Goal: Task Accomplishment & Management: Complete application form

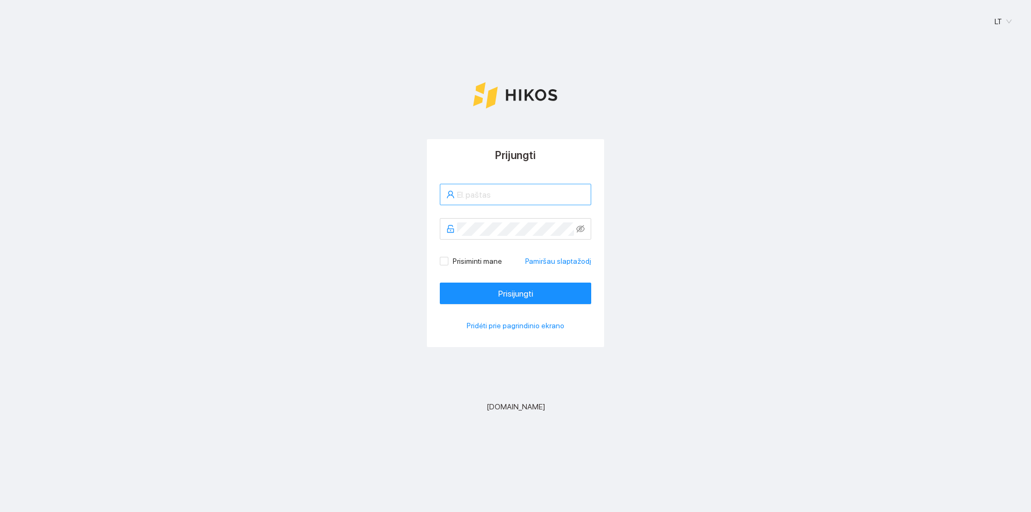
click at [462, 194] on input "text" at bounding box center [521, 194] width 128 height 13
type input "reikertasarnoldas@gmail.com"
click at [440, 282] on button "Prisijungti" at bounding box center [515, 292] width 151 height 21
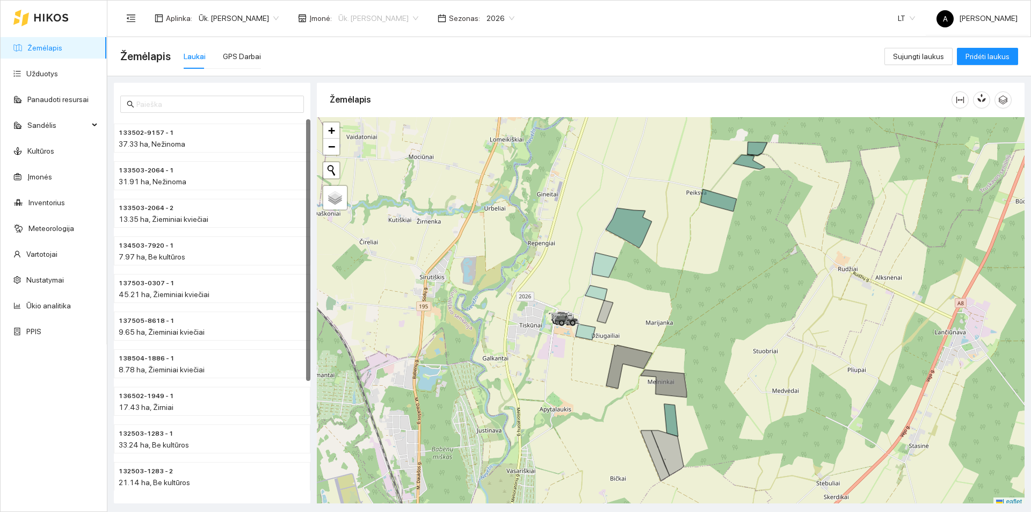
click at [404, 15] on span "Ūk. [PERSON_NAME]" at bounding box center [378, 18] width 80 height 16
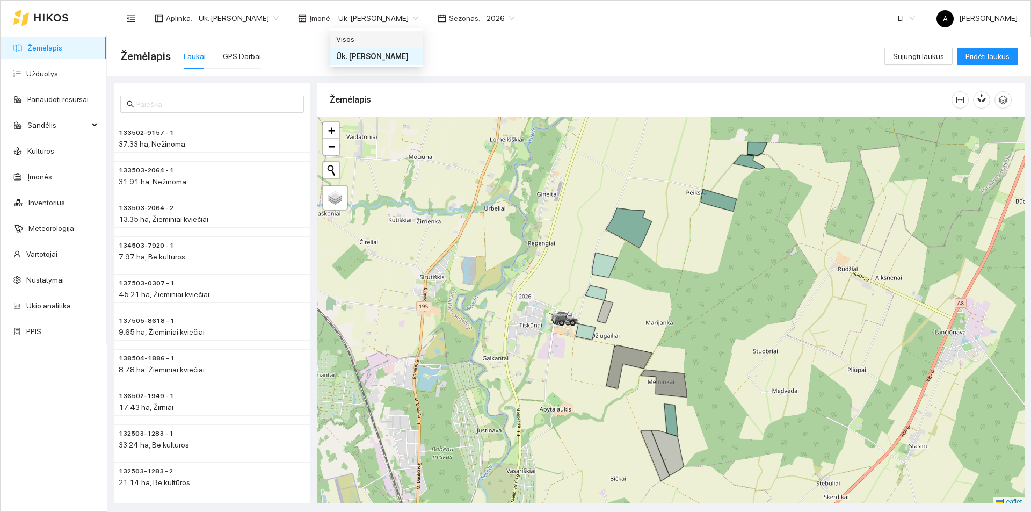
click at [590, 53] on div "Žemėlapis Laukai GPS Darbai" at bounding box center [502, 56] width 764 height 34
click at [499, 15] on span "2026" at bounding box center [501, 18] width 28 height 16
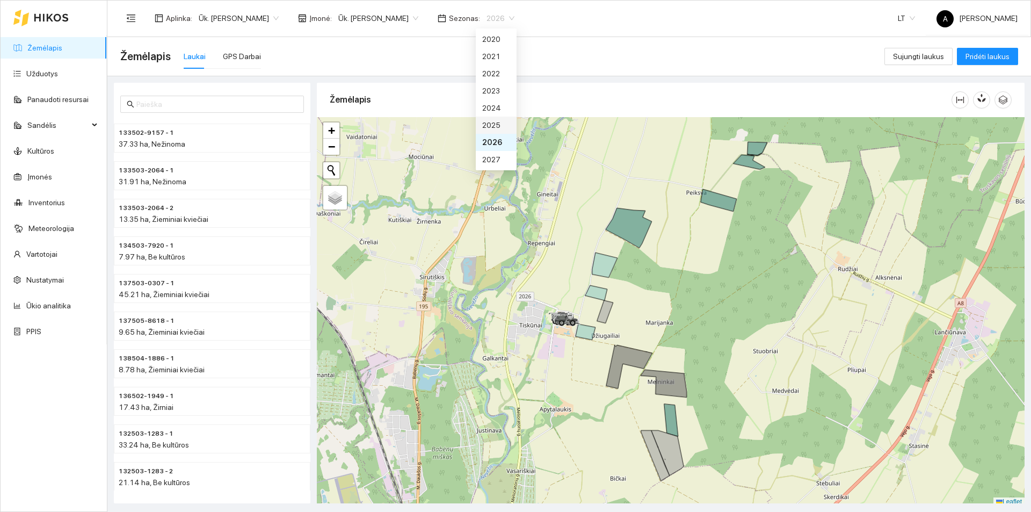
click at [499, 125] on div "2025" at bounding box center [496, 125] width 28 height 12
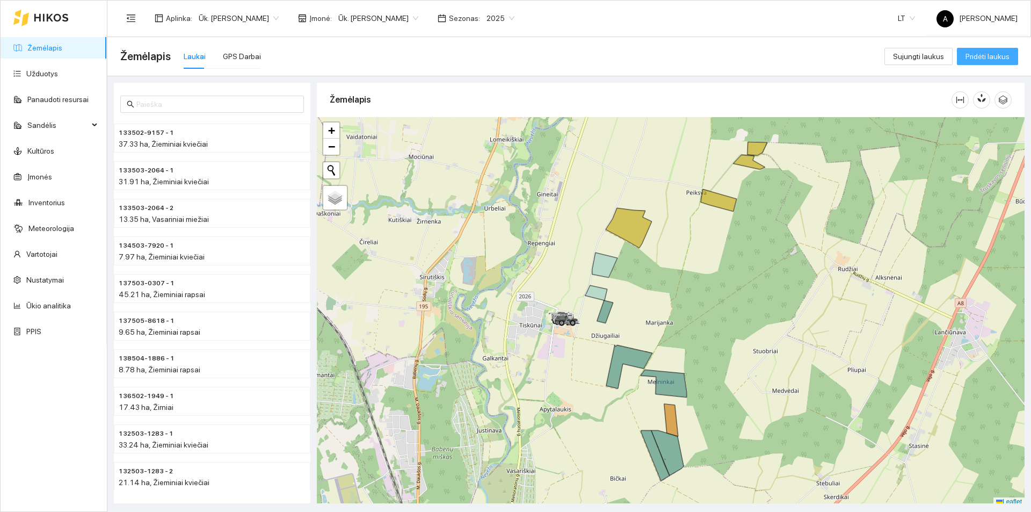
click at [988, 56] on span "Pridėti laukus" at bounding box center [988, 56] width 44 height 12
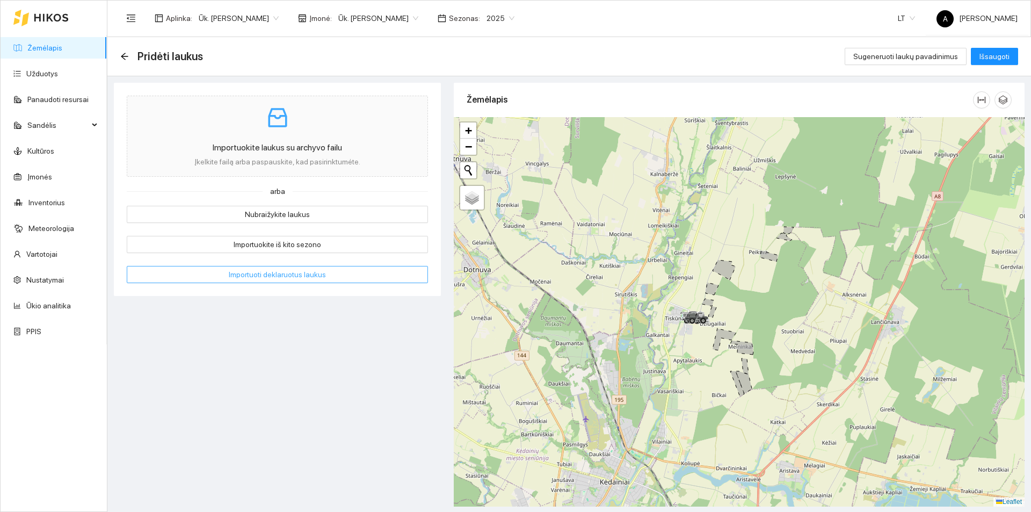
click at [296, 275] on span "Importuoti deklaruotus laukus" at bounding box center [277, 275] width 97 height 12
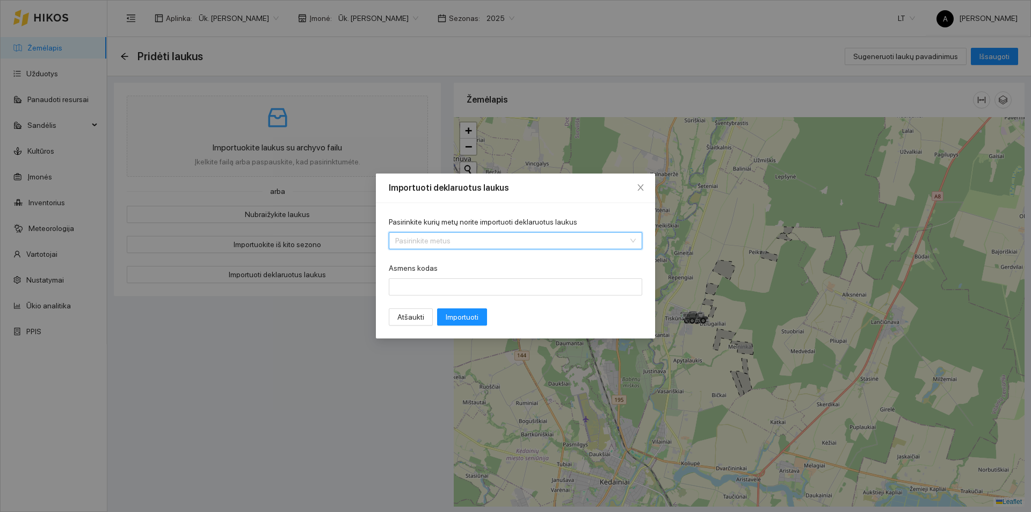
click at [428, 242] on input "Pasirinkite kurių metų norite importuoti deklaruotus laukus" at bounding box center [511, 241] width 233 height 16
click at [324, 256] on div "Importuoti deklaruotus laukus Pasirinkite kurių metų norite importuoti deklaruo…" at bounding box center [515, 256] width 1031 height 512
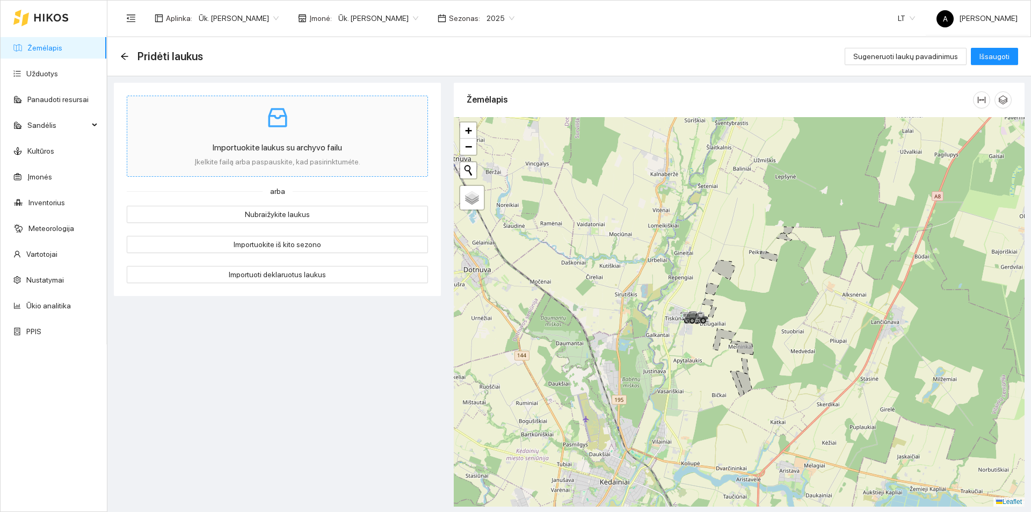
click at [347, 136] on div "Importuokite laukus su archyvo failu Įkelkite failą arba paspauskite, kad pasir…" at bounding box center [277, 136] width 279 height 63
click at [270, 11] on span "Ūk. [PERSON_NAME]" at bounding box center [239, 18] width 80 height 16
click at [234, 59] on span "Visos aplinkos" at bounding box center [222, 59] width 48 height 12
click at [417, 19] on div "Ūk. [PERSON_NAME]" at bounding box center [378, 18] width 93 height 17
click at [371, 40] on div "Visos" at bounding box center [376, 39] width 80 height 12
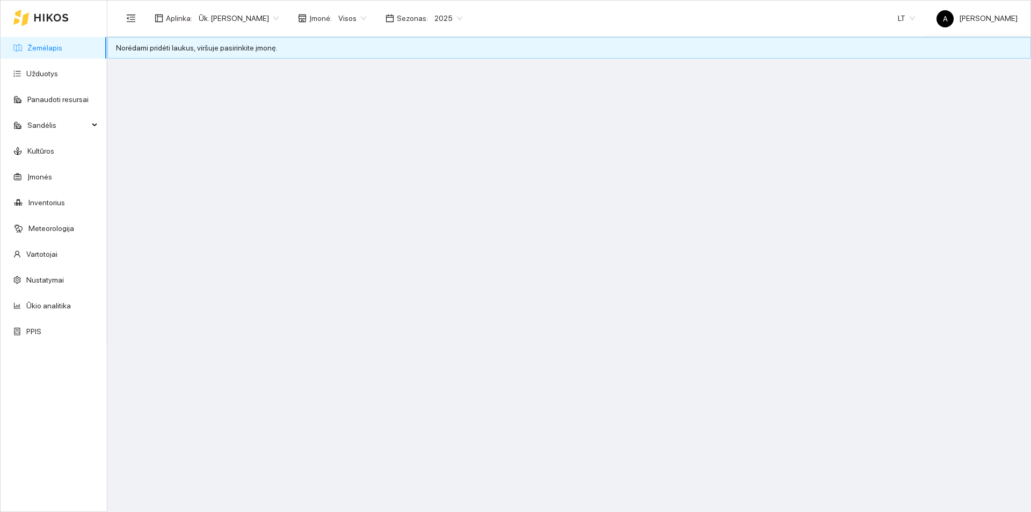
click at [250, 48] on div "Norėdami pridėti laukus, viršuje pasirinkite įmonę." at bounding box center [569, 48] width 906 height 12
click at [317, 20] on span "Įmonė :" at bounding box center [320, 18] width 23 height 12
drag, startPoint x: 315, startPoint y: 18, endPoint x: 321, endPoint y: 21, distance: 6.7
click at [316, 18] on span "Įmonė :" at bounding box center [320, 18] width 23 height 12
click at [367, 16] on div "Visos" at bounding box center [352, 18] width 41 height 17
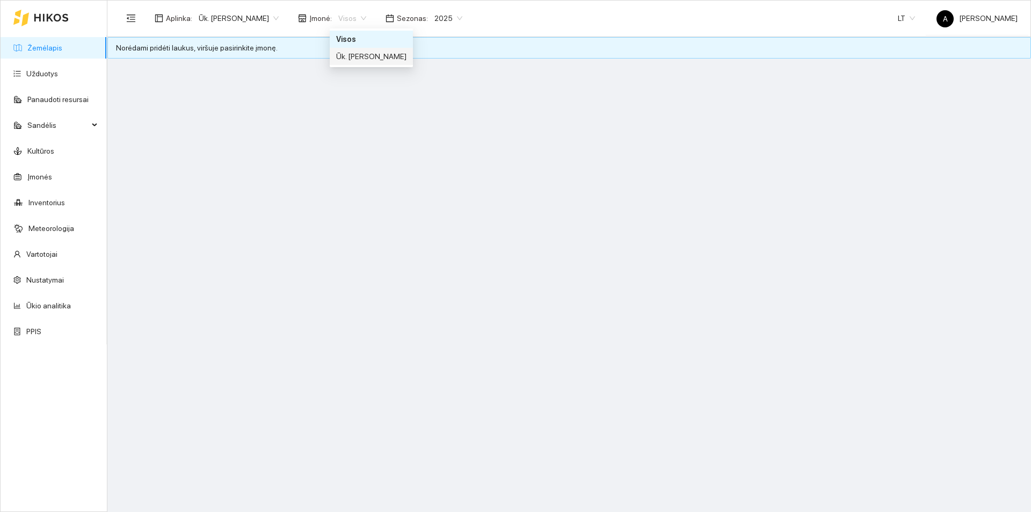
click at [355, 52] on div "Ūk. [PERSON_NAME]" at bounding box center [371, 56] width 70 height 12
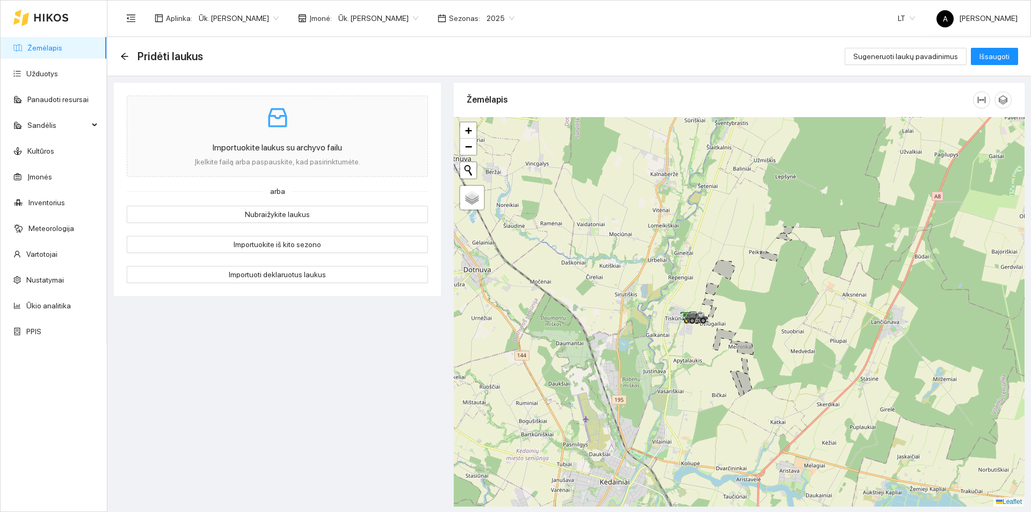
click at [208, 17] on span "Ūk. [PERSON_NAME]" at bounding box center [239, 18] width 80 height 16
click at [222, 60] on span "Visos aplinkos" at bounding box center [222, 59] width 48 height 12
click at [44, 72] on link "Užduotys" at bounding box center [42, 73] width 32 height 9
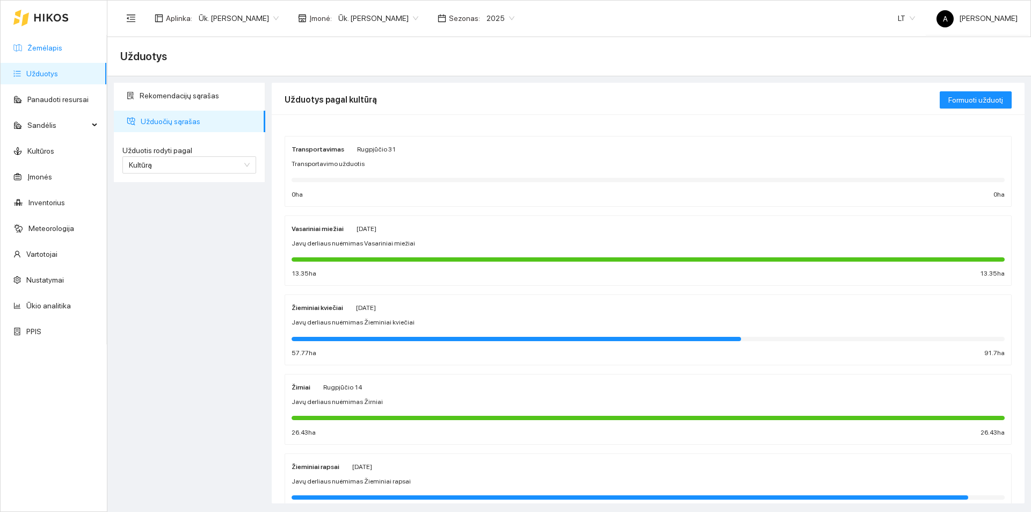
click at [47, 52] on link "Žemėlapis" at bounding box center [44, 47] width 35 height 9
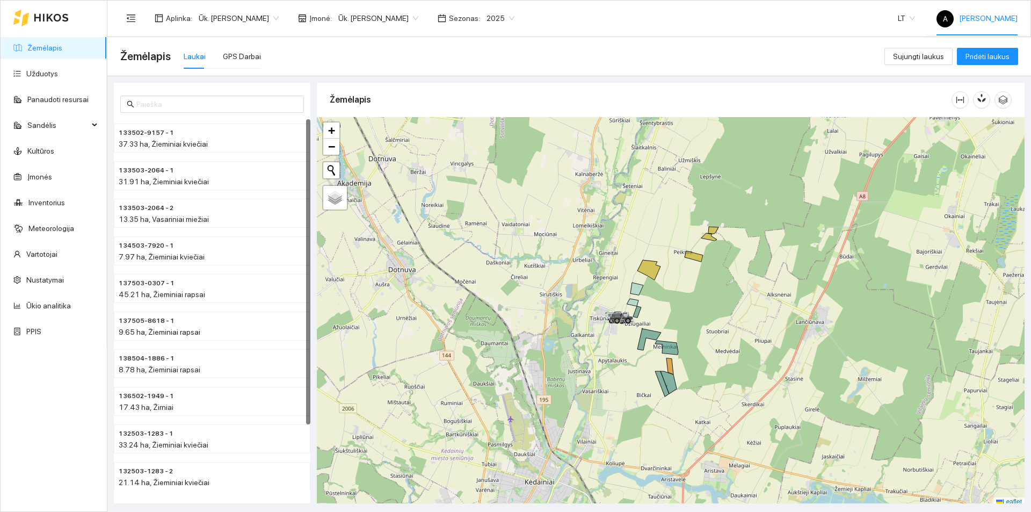
click at [970, 17] on span "A [PERSON_NAME]" at bounding box center [977, 18] width 81 height 9
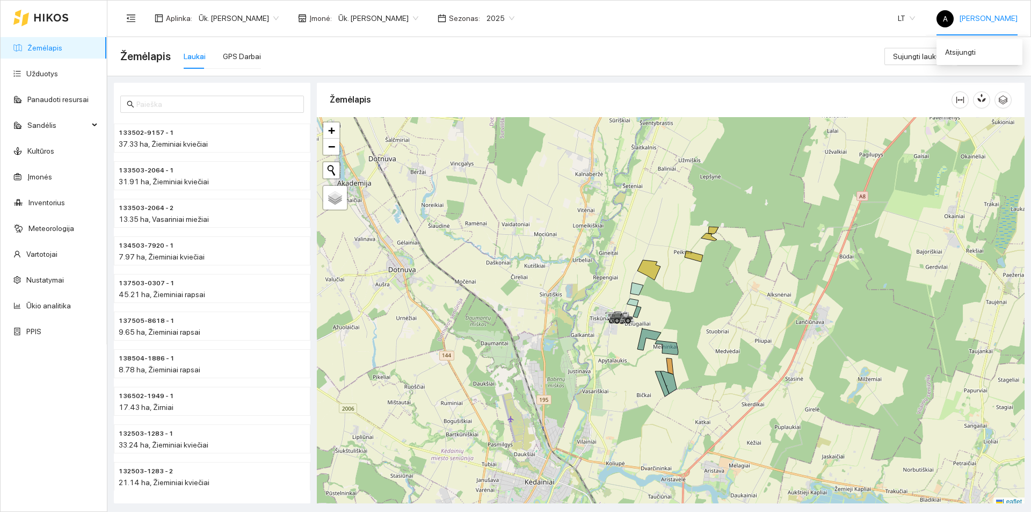
click at [970, 17] on span "A [PERSON_NAME]" at bounding box center [977, 18] width 81 height 9
click at [445, 20] on div "Sezonas : 2025" at bounding box center [476, 18] width 90 height 17
click at [415, 17] on span "Ūk. [PERSON_NAME]" at bounding box center [378, 18] width 80 height 16
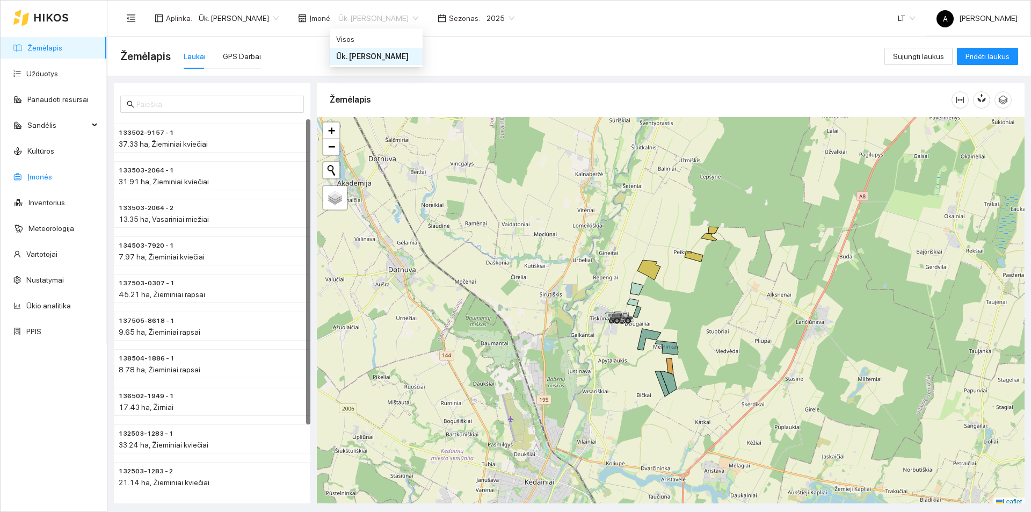
click at [33, 175] on link "Įmonės" at bounding box center [39, 176] width 25 height 9
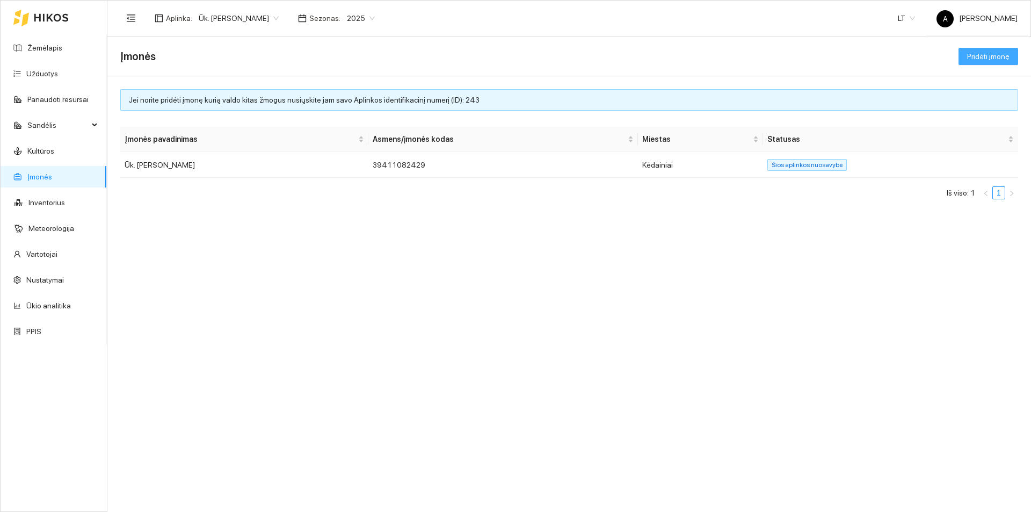
click at [1002, 59] on span "Pridėti įmonę" at bounding box center [988, 56] width 42 height 12
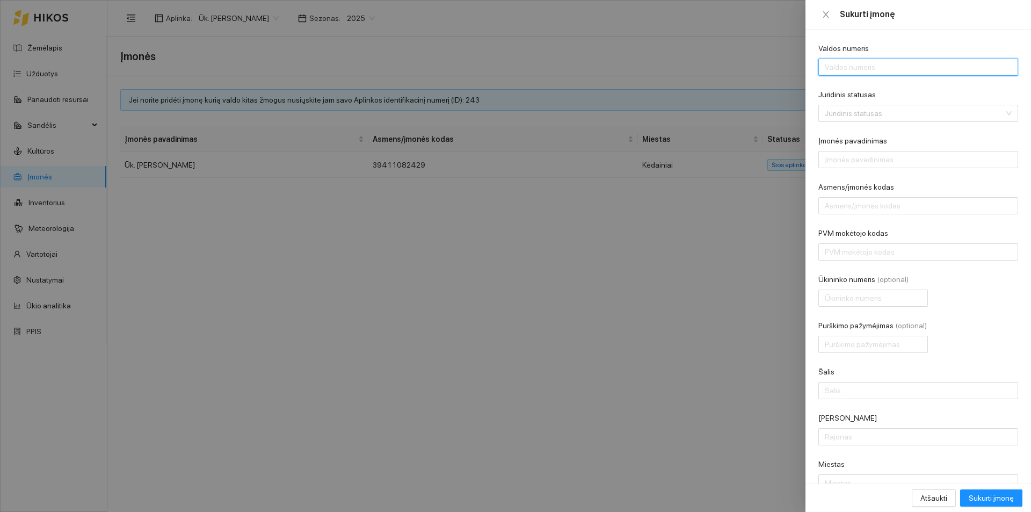
click at [858, 70] on input "Valdos numeris" at bounding box center [918, 67] width 200 height 17
click at [877, 112] on input "Juridinis statusas" at bounding box center [914, 113] width 179 height 16
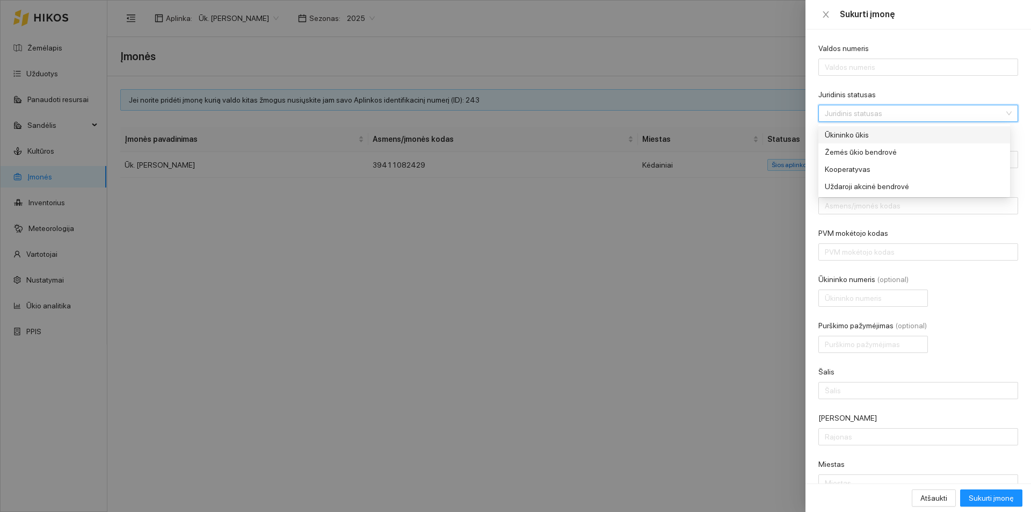
click at [841, 137] on div "Ūkininko ūkis" at bounding box center [905, 135] width 161 height 12
click at [865, 110] on span "Ūkininko ūkis" at bounding box center [905, 113] width 161 height 16
click at [847, 129] on div "Ūkininko ūkis" at bounding box center [905, 135] width 161 height 12
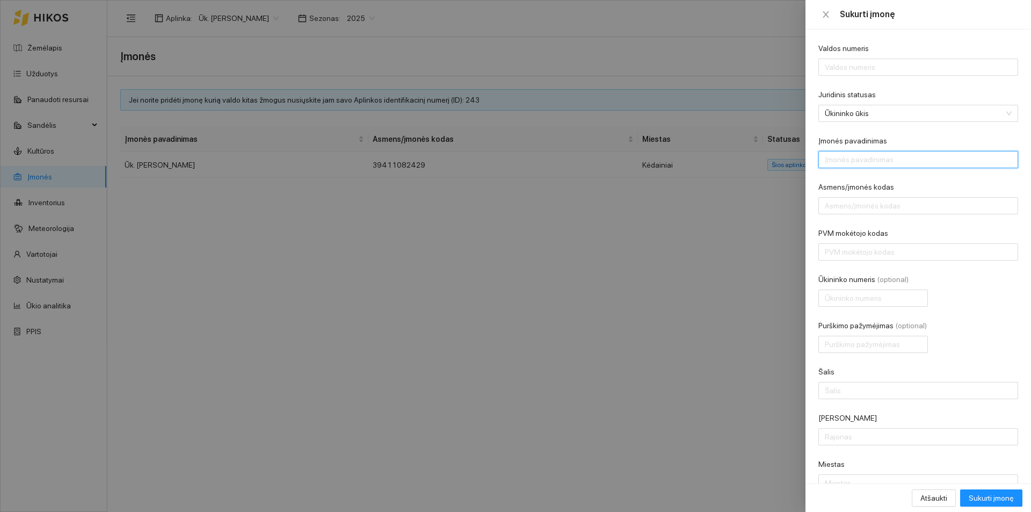
click at [860, 154] on input "Įmonės pavadinimas" at bounding box center [918, 159] width 200 height 17
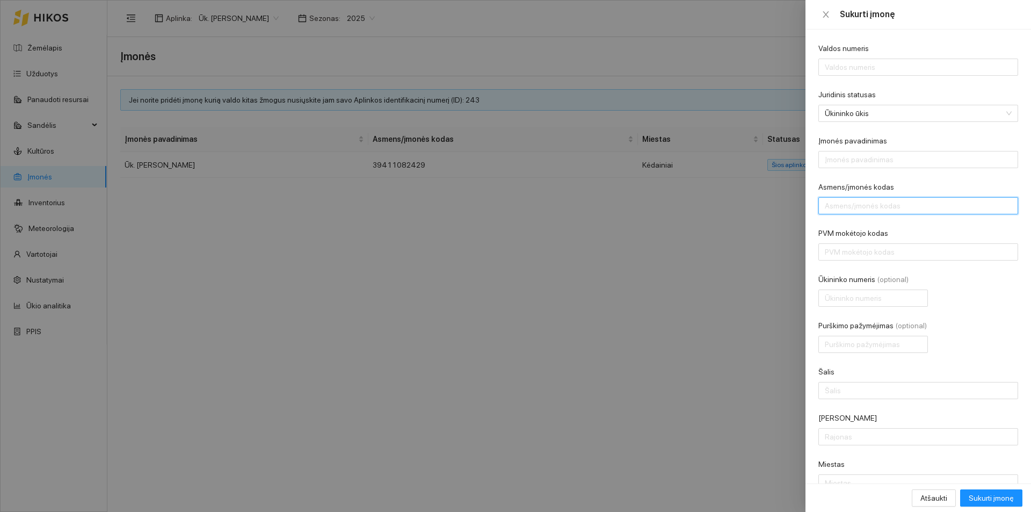
click at [851, 202] on input "Asmens/įmonės kodas" at bounding box center [918, 205] width 200 height 17
type input "36608010036"
click at [876, 252] on input "PVM mokėtojo kodas" at bounding box center [918, 251] width 200 height 17
type input "LT100000137311"
click at [890, 60] on input "Valdos numeris" at bounding box center [918, 67] width 200 height 17
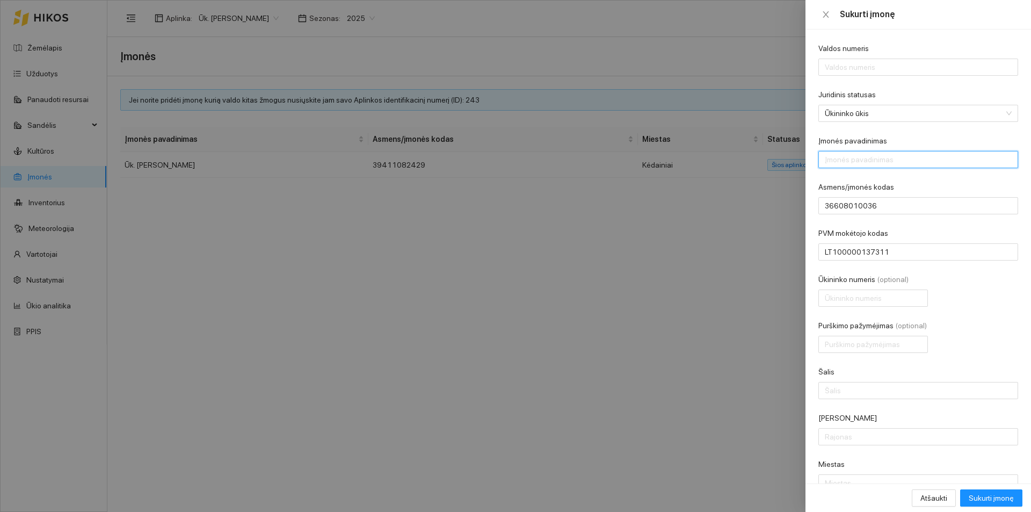
click at [920, 159] on input "Įmonės pavadinimas" at bounding box center [918, 159] width 200 height 17
click at [865, 73] on input "Valdos numeris" at bounding box center [918, 67] width 200 height 17
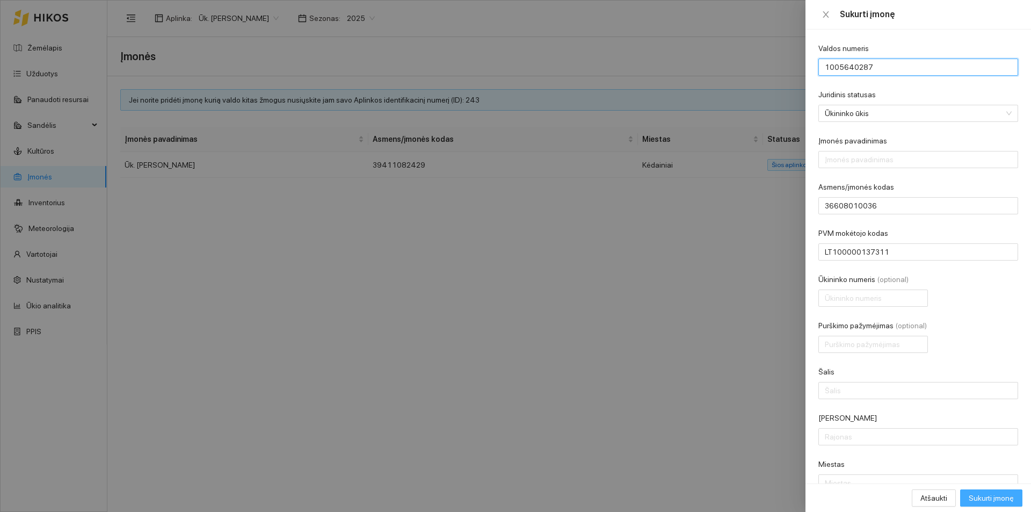
type input "1005640287"
click at [992, 492] on span "Sukurti įmonę" at bounding box center [991, 498] width 45 height 12
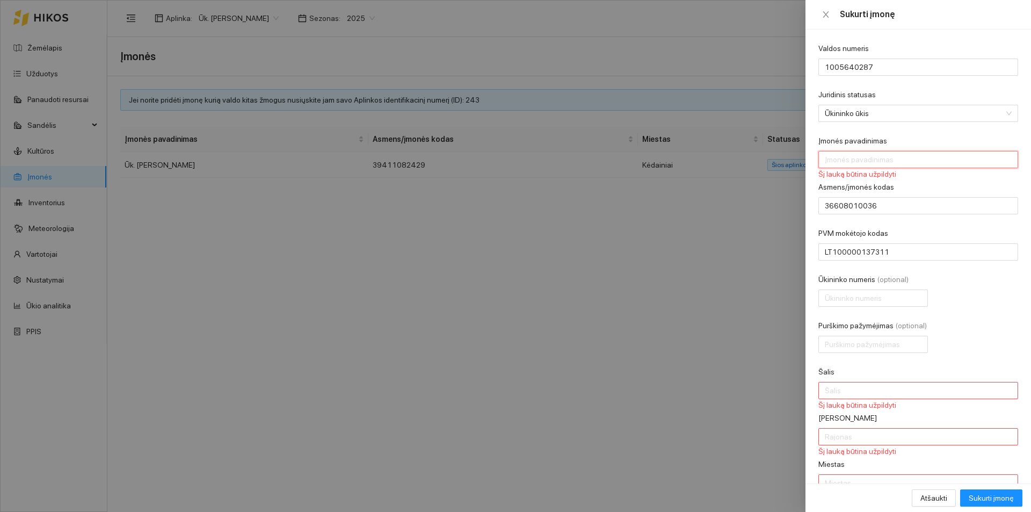
click at [900, 163] on input "Įmonės pavadinimas" at bounding box center [918, 159] width 200 height 17
type input "Ūk.[PERSON_NAME]"
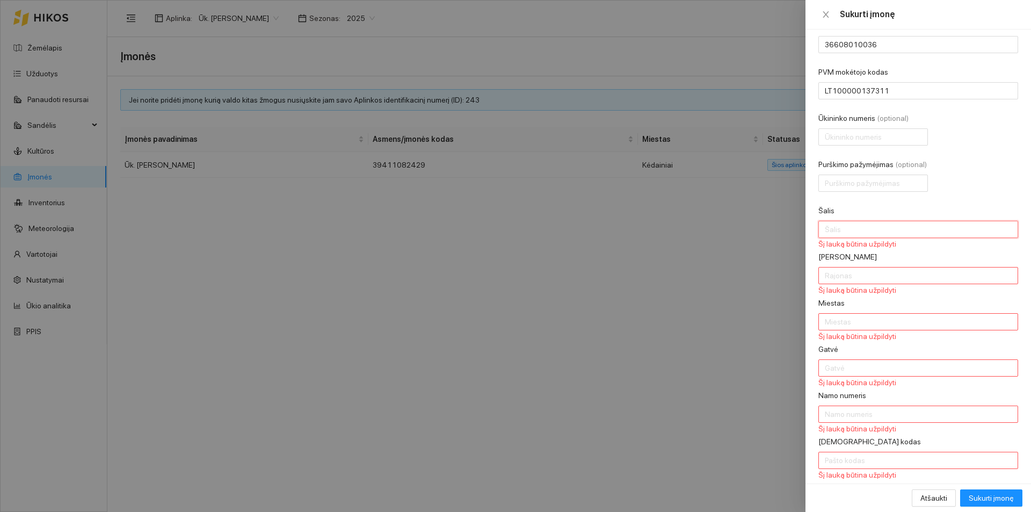
click at [868, 227] on input "Šalis" at bounding box center [918, 229] width 200 height 17
type input "Lietuva"
click at [851, 273] on input "[PERSON_NAME]" at bounding box center [918, 275] width 200 height 17
type input "Kėdainių"
click at [841, 322] on input "Miestas" at bounding box center [918, 321] width 200 height 17
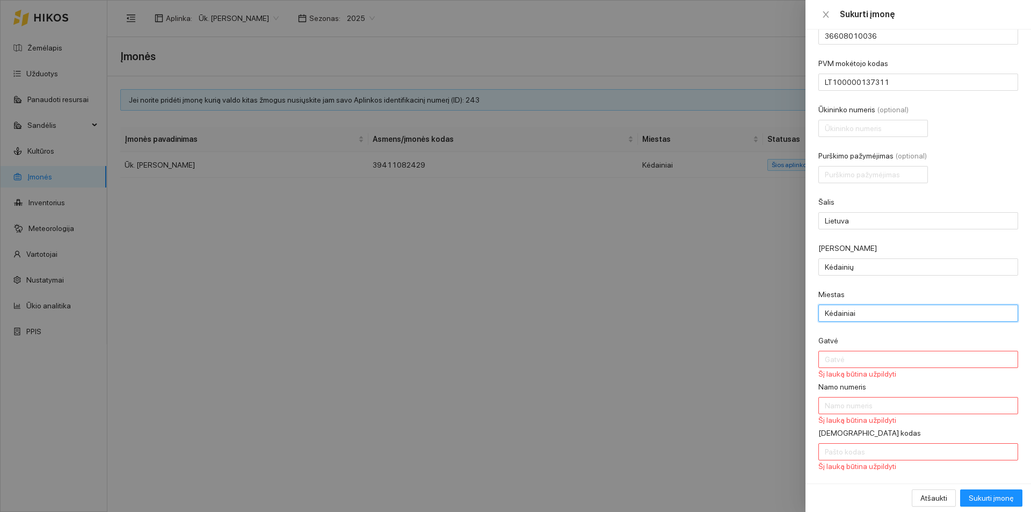
scroll to position [172, 0]
type input "Kėdainiai"
click at [843, 354] on input "Gatvė" at bounding box center [918, 356] width 200 height 17
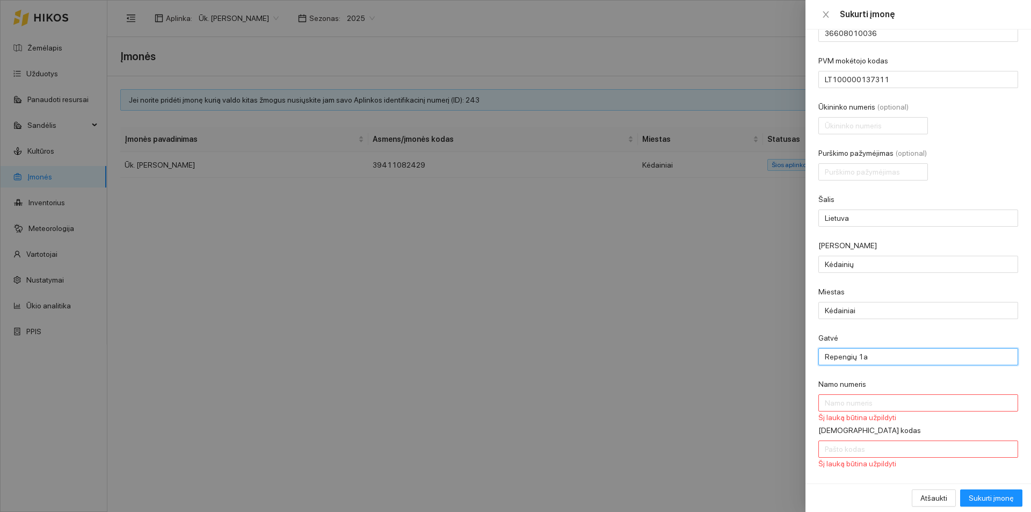
type input "Repengių 1a"
click at [840, 407] on input "Namo numeris" at bounding box center [918, 402] width 200 height 17
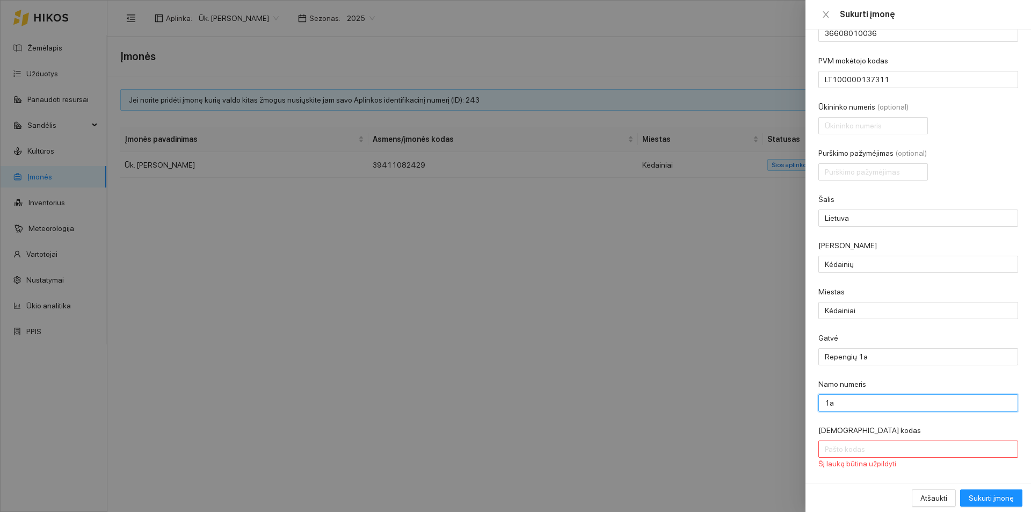
type input "1a"
click at [844, 456] on input "[DEMOGRAPHIC_DATA] kodas" at bounding box center [918, 448] width 200 height 17
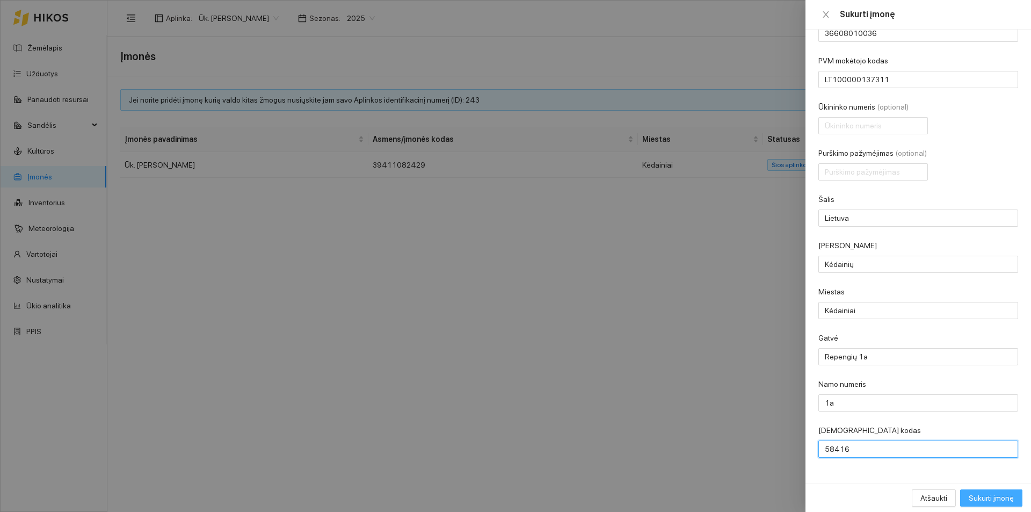
type input "58416"
click at [971, 496] on span "Sukurti įmonę" at bounding box center [991, 498] width 45 height 12
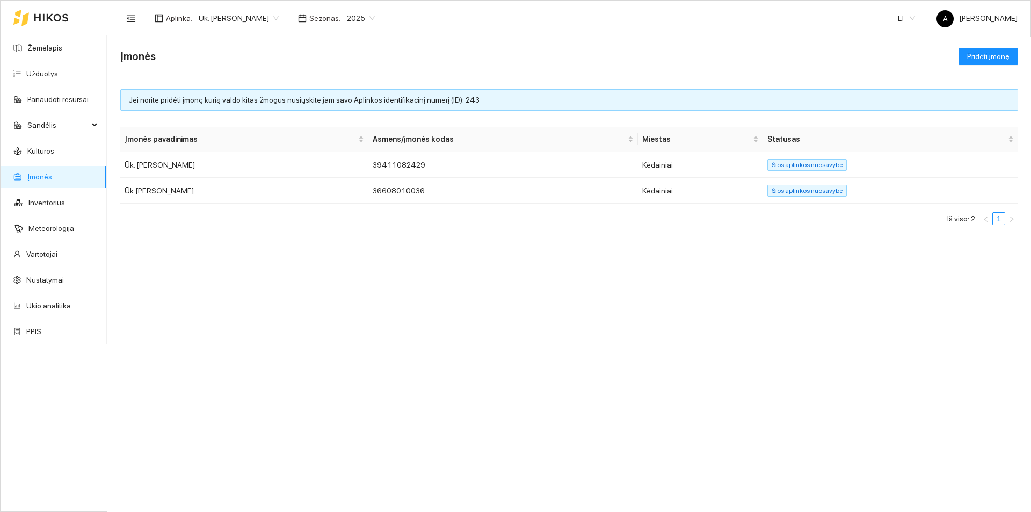
click at [274, 22] on span "Ūk. [PERSON_NAME]" at bounding box center [239, 18] width 80 height 16
click at [275, 206] on div "Įmonės pavadinimas Asmens/įmonės kodas Miestas Statusas Ūk. [PERSON_NAME] 39411…" at bounding box center [569, 176] width 898 height 98
click at [281, 185] on td "Ūk.[PERSON_NAME]" at bounding box center [244, 191] width 248 height 26
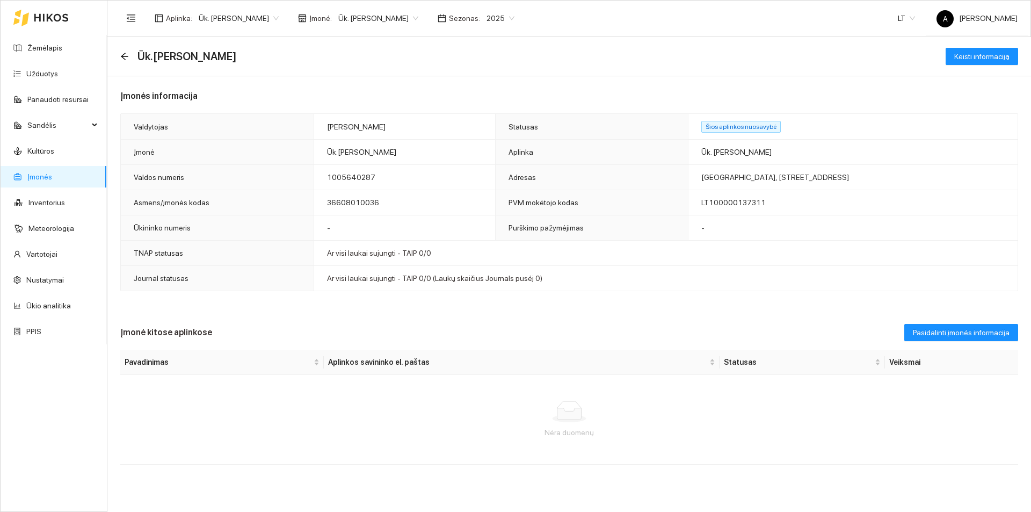
click at [395, 18] on span "Ūk. [PERSON_NAME]" at bounding box center [378, 18] width 80 height 16
click at [379, 75] on div "Ūk.[PERSON_NAME]" at bounding box center [376, 74] width 80 height 12
click at [46, 43] on link "Žemėlapis" at bounding box center [44, 47] width 35 height 9
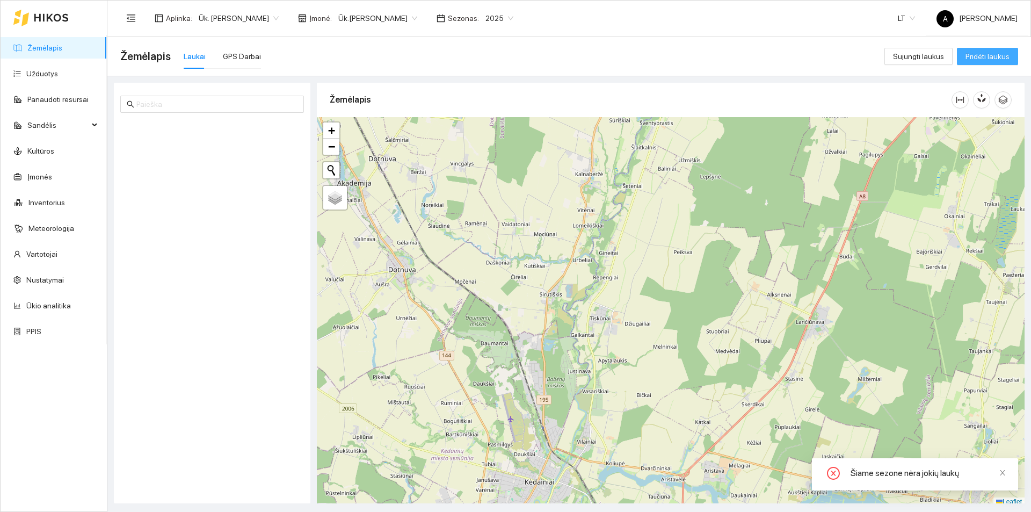
click at [995, 59] on span "Pridėti laukus" at bounding box center [988, 56] width 44 height 12
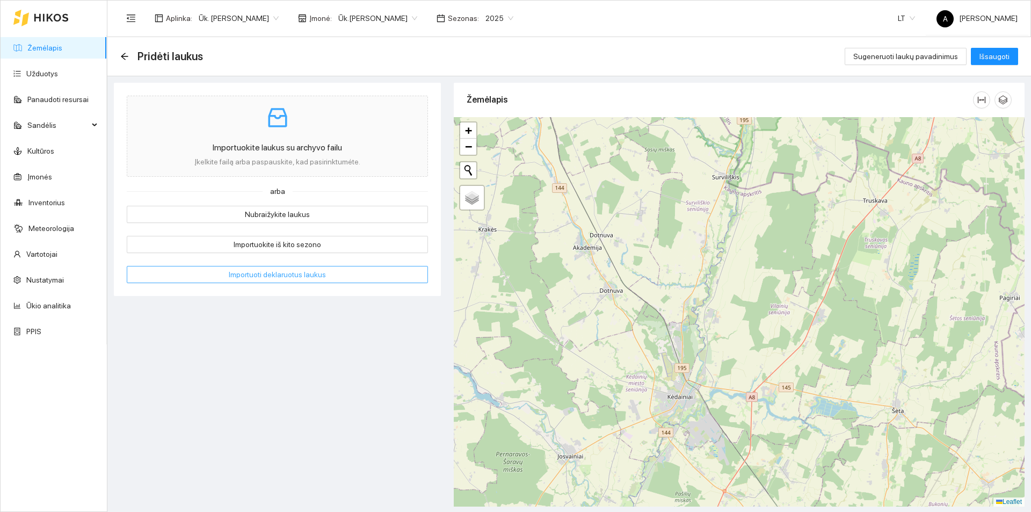
click at [287, 278] on span "Importuoti deklaruotus laukus" at bounding box center [277, 275] width 97 height 12
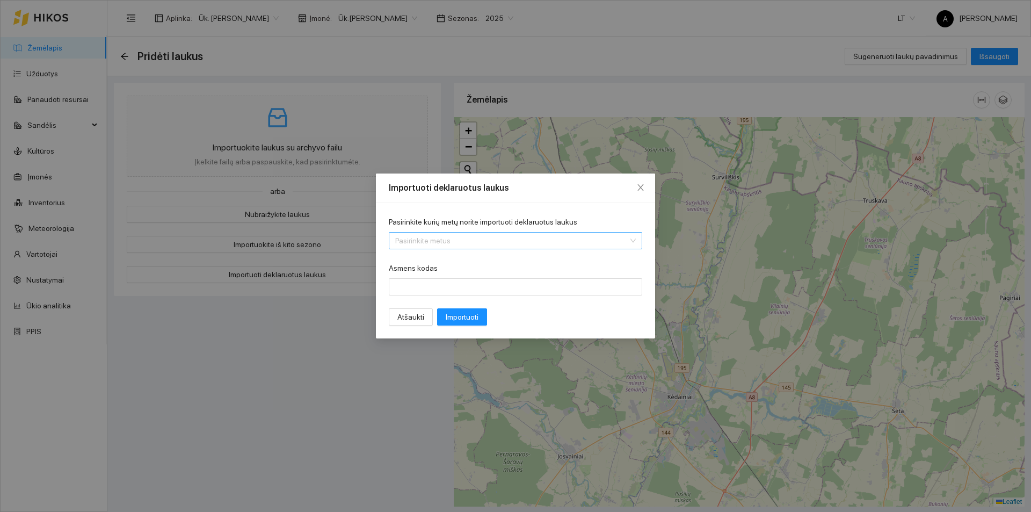
click at [431, 244] on input "Pasirinkite kurių metų norite importuoti deklaruotus laukus" at bounding box center [511, 241] width 233 height 16
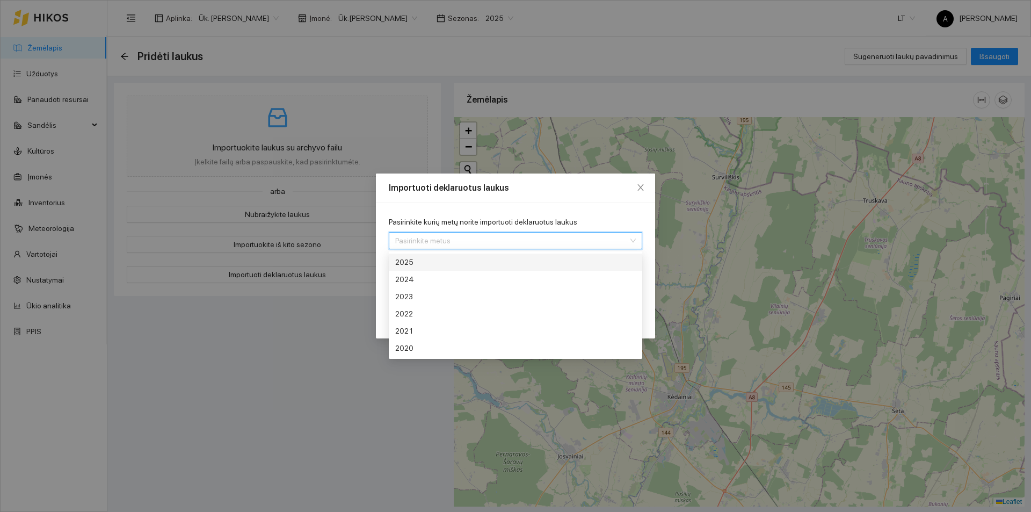
click at [430, 266] on div "2025" at bounding box center [475, 262] width 161 height 12
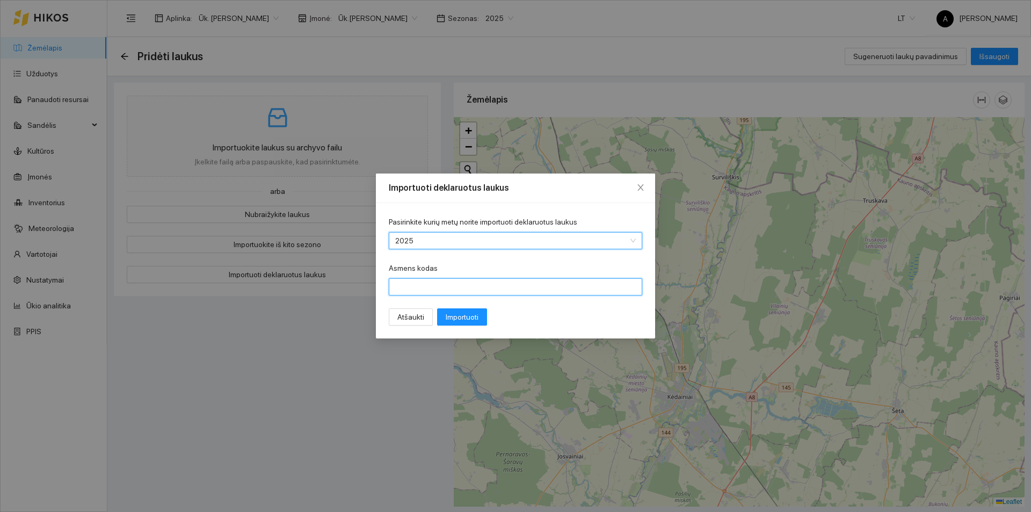
click at [433, 285] on input "Asmens kodas" at bounding box center [515, 286] width 253 height 17
type input "36608010036"
click at [459, 313] on span "Importuoti" at bounding box center [462, 317] width 33 height 12
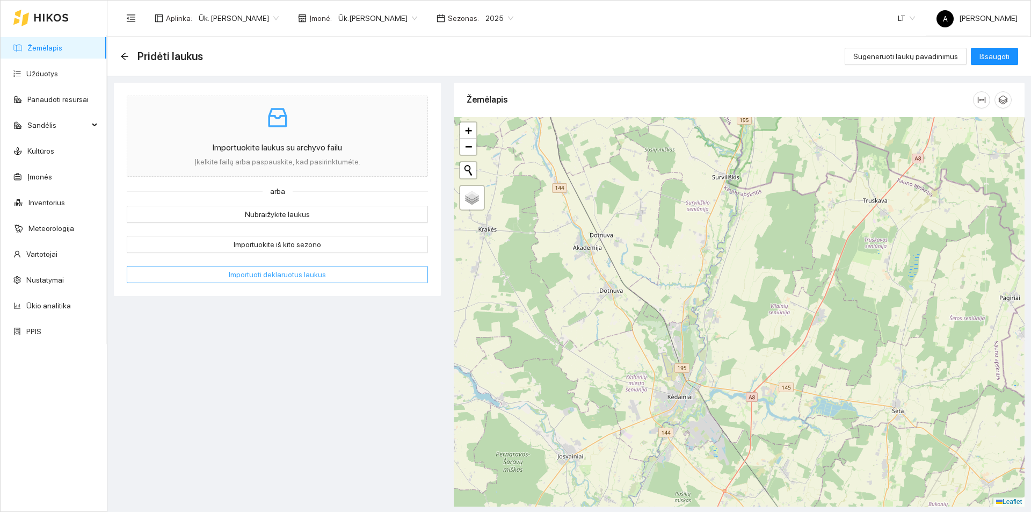
click at [258, 276] on span "Importuoti deklaruotus laukus" at bounding box center [277, 275] width 97 height 12
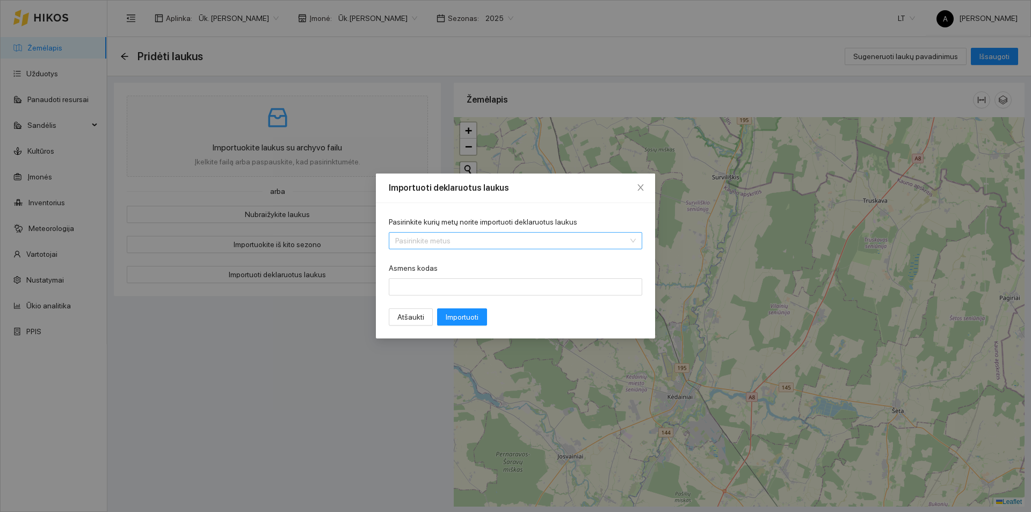
click at [505, 244] on input "Pasirinkite kurių metų norite importuoti deklaruotus laukus" at bounding box center [511, 241] width 233 height 16
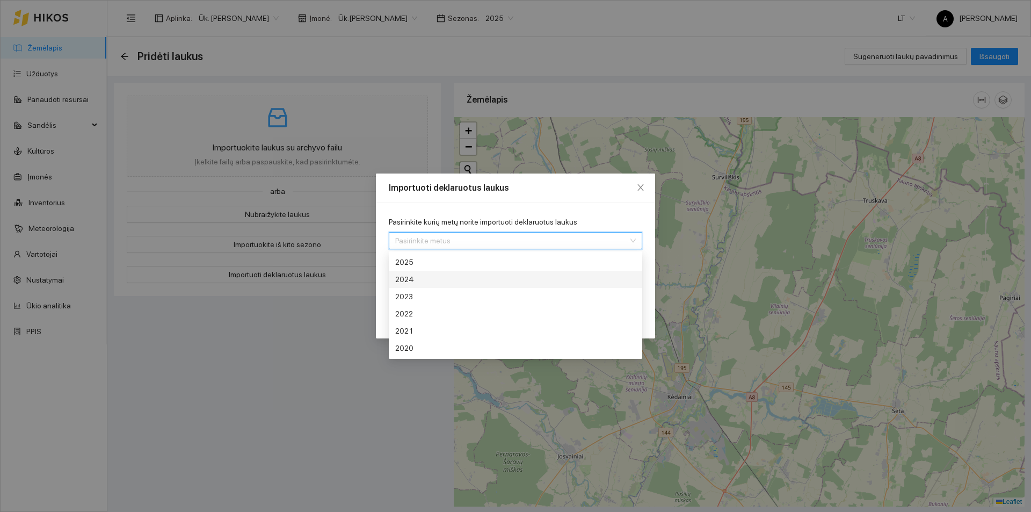
click at [431, 278] on div "2024" at bounding box center [475, 279] width 161 height 12
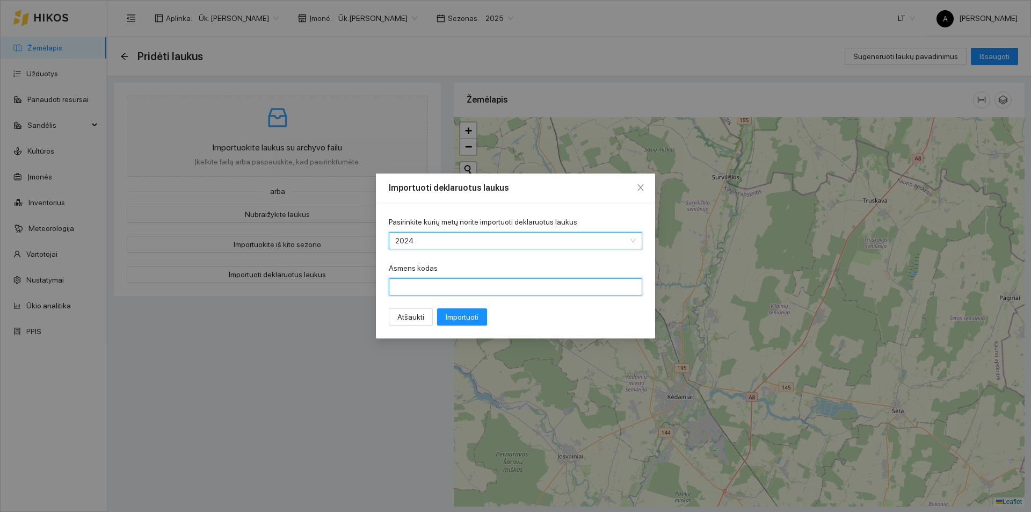
click at [402, 282] on input "Asmens kodas" at bounding box center [515, 286] width 253 height 17
type input "36608010036"
click at [462, 319] on span "Importuoti" at bounding box center [462, 317] width 33 height 12
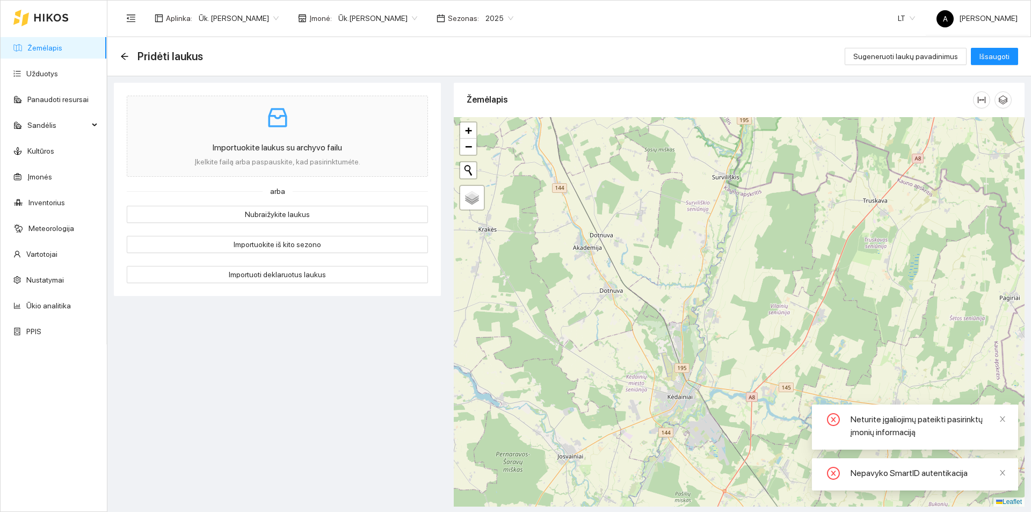
click at [932, 436] on div "Neturite įgaliojimų pateikti pasirinktų įmonių informaciją" at bounding box center [928, 426] width 155 height 26
click at [919, 477] on div "Nepavyko SmartID autentikacija" at bounding box center [928, 473] width 155 height 13
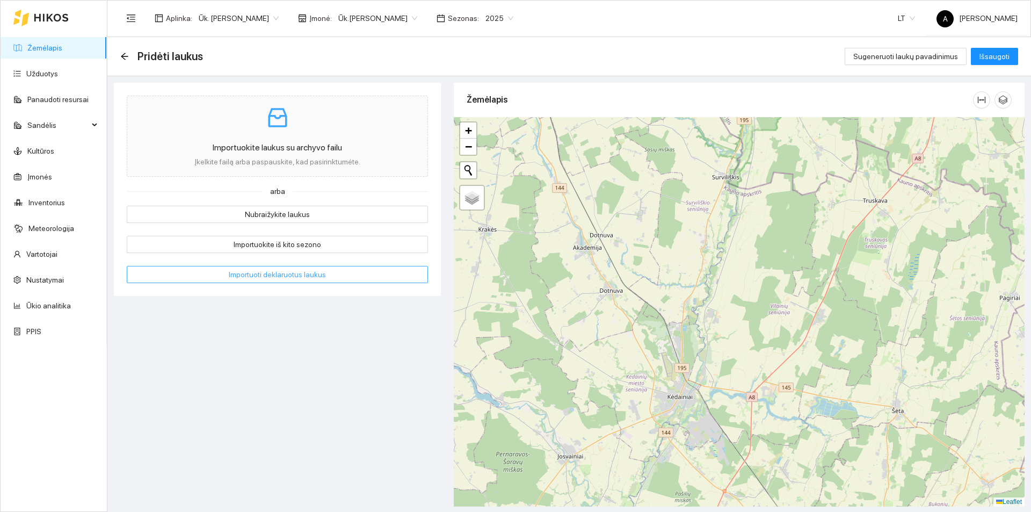
click at [296, 279] on span "Importuoti deklaruotus laukus" at bounding box center [277, 275] width 97 height 12
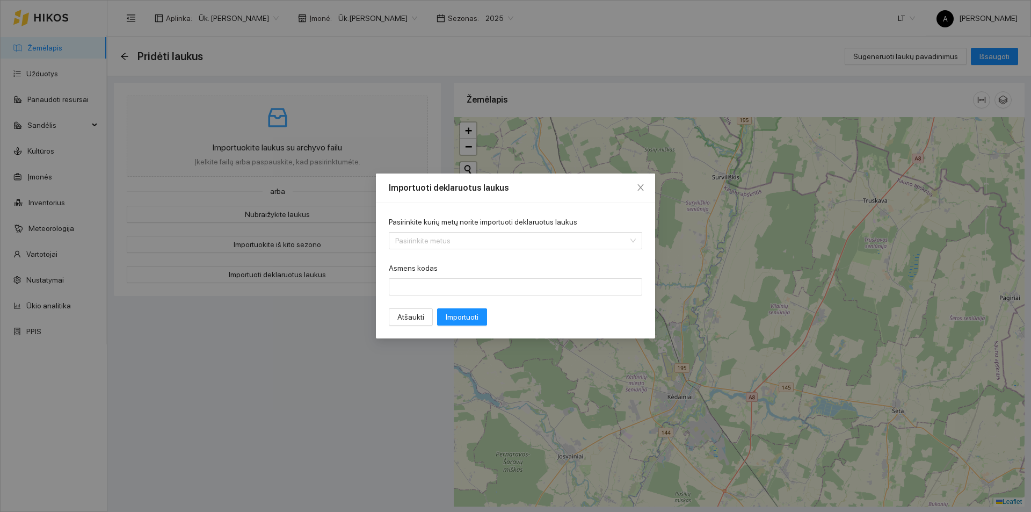
click at [434, 230] on div "Pasirinkite kurių metų norite importuoti deklaruotus laukus" at bounding box center [515, 224] width 253 height 16
click at [434, 245] on input "Pasirinkite kurių metų norite importuoti deklaruotus laukus" at bounding box center [511, 241] width 233 height 16
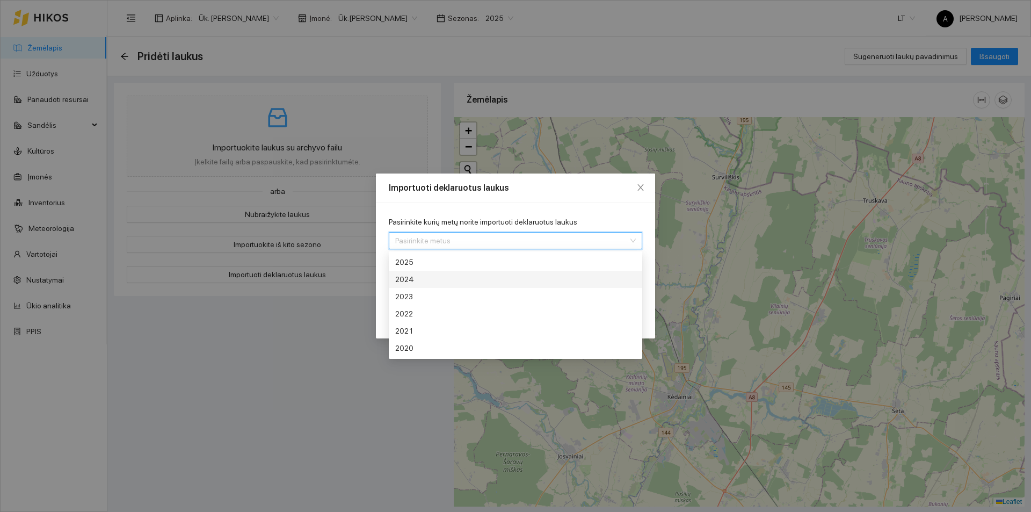
click at [420, 277] on div "2024" at bounding box center [475, 279] width 161 height 12
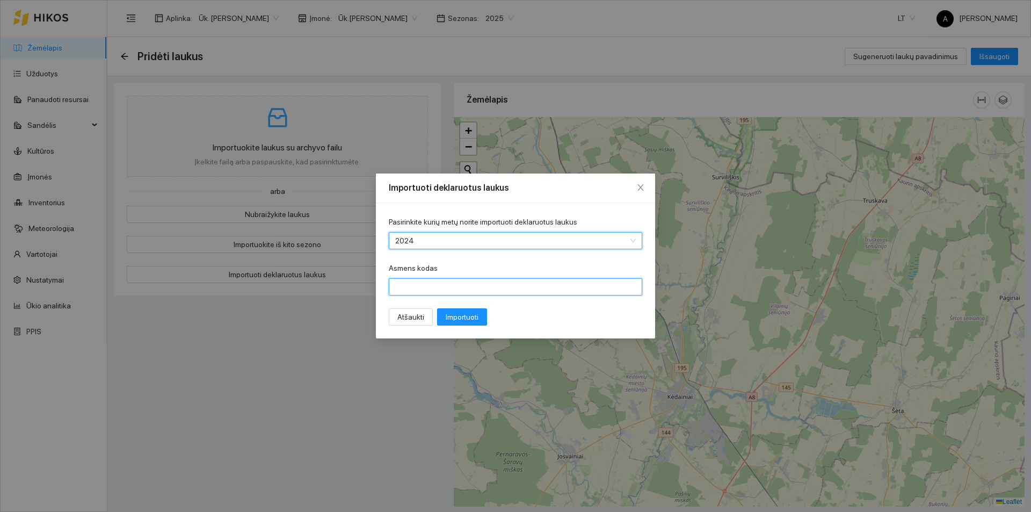
click at [402, 281] on input "Asmens kodas" at bounding box center [515, 286] width 253 height 17
type input "36608010036"
click at [455, 320] on span "Importuoti" at bounding box center [462, 317] width 33 height 12
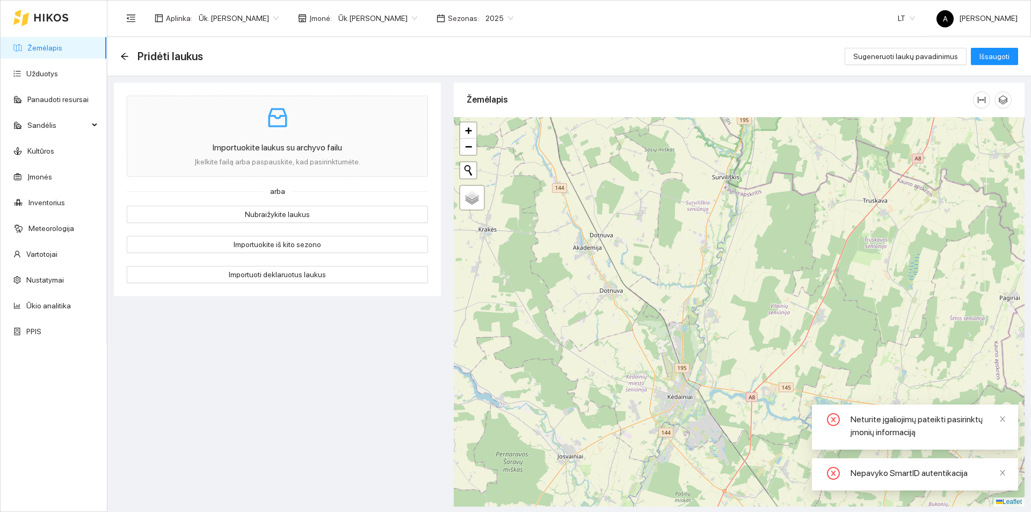
click at [875, 426] on div "Neturite įgaliojimų pateikti pasirinktų įmonių informaciją" at bounding box center [928, 426] width 155 height 26
click at [875, 479] on div "Nepavyko SmartID autentikacija" at bounding box center [928, 473] width 155 height 13
click at [388, 20] on span "Ūk.[PERSON_NAME]" at bounding box center [377, 18] width 79 height 16
click at [371, 70] on div "Ūk.[PERSON_NAME]" at bounding box center [375, 74] width 78 height 12
click at [55, 46] on link "Žemėlapis" at bounding box center [44, 47] width 35 height 9
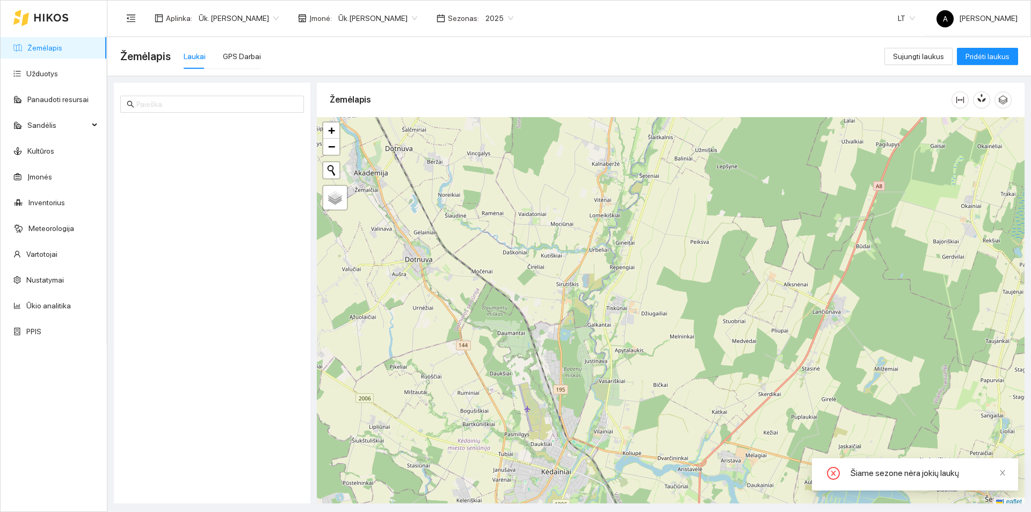
click at [499, 20] on span "2025" at bounding box center [499, 18] width 28 height 16
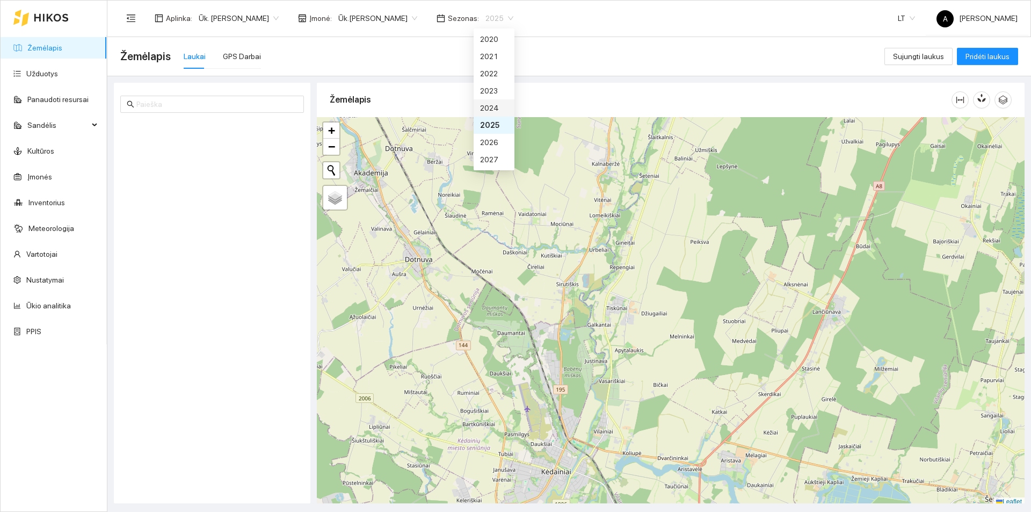
click at [492, 105] on div "2024" at bounding box center [494, 108] width 28 height 12
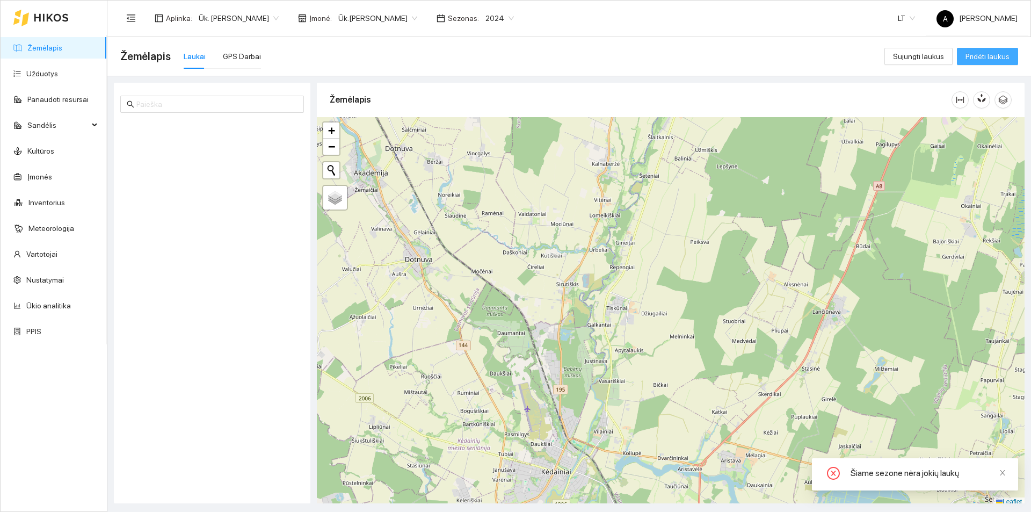
click at [987, 57] on span "Pridėti laukus" at bounding box center [988, 56] width 44 height 12
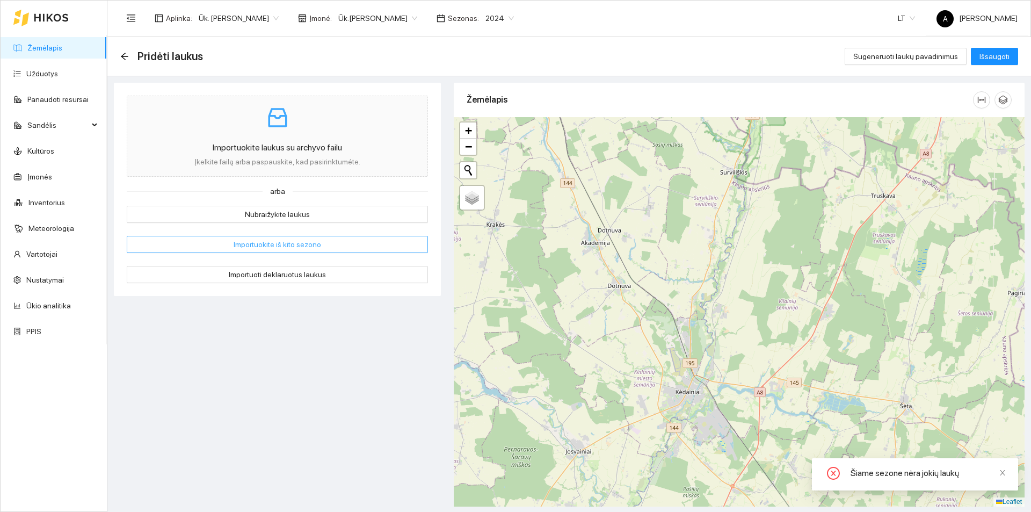
click at [282, 243] on span "Importuokite iš kito sezono" at bounding box center [278, 244] width 88 height 12
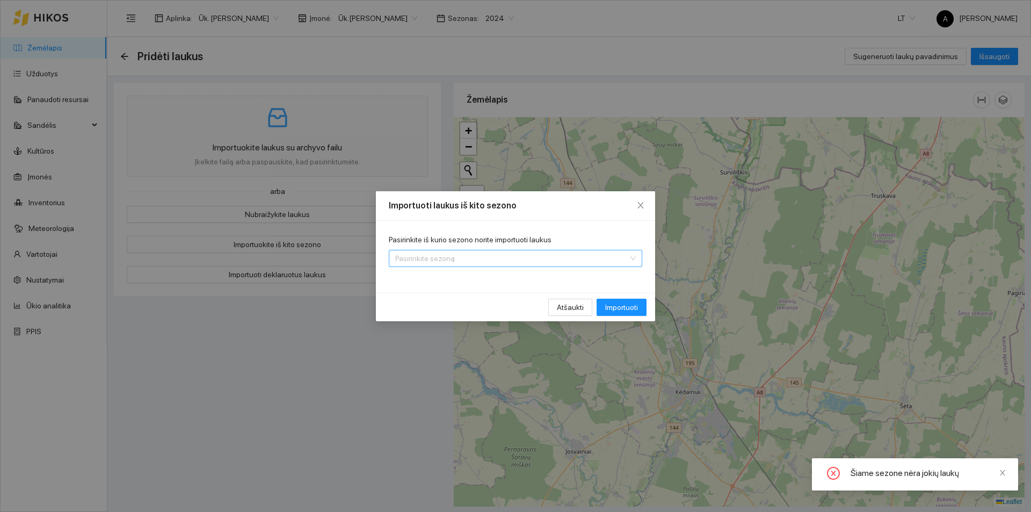
click at [408, 264] on input "Pasirinkite iš kurio sezono norite importuoti laukus" at bounding box center [511, 258] width 233 height 16
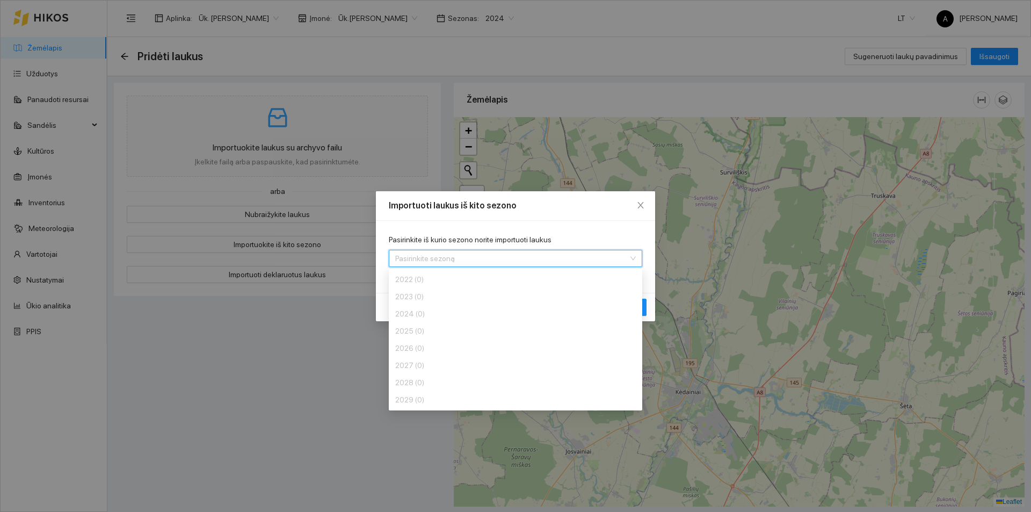
click at [408, 264] on input "Pasirinkite iš kurio sezono norite importuoti laukus" at bounding box center [511, 258] width 233 height 16
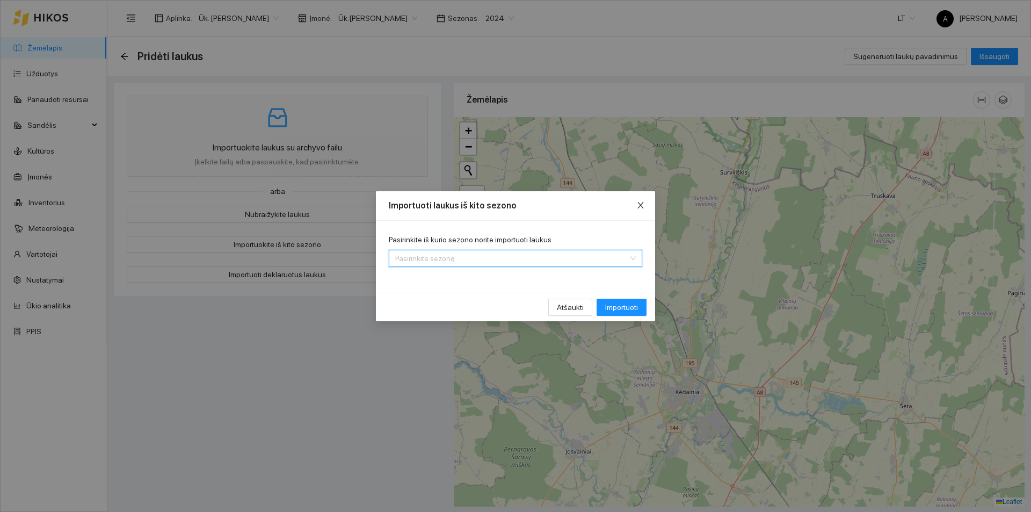
drag, startPoint x: 640, startPoint y: 198, endPoint x: 621, endPoint y: 201, distance: 19.6
click at [641, 198] on span "Close" at bounding box center [640, 205] width 29 height 29
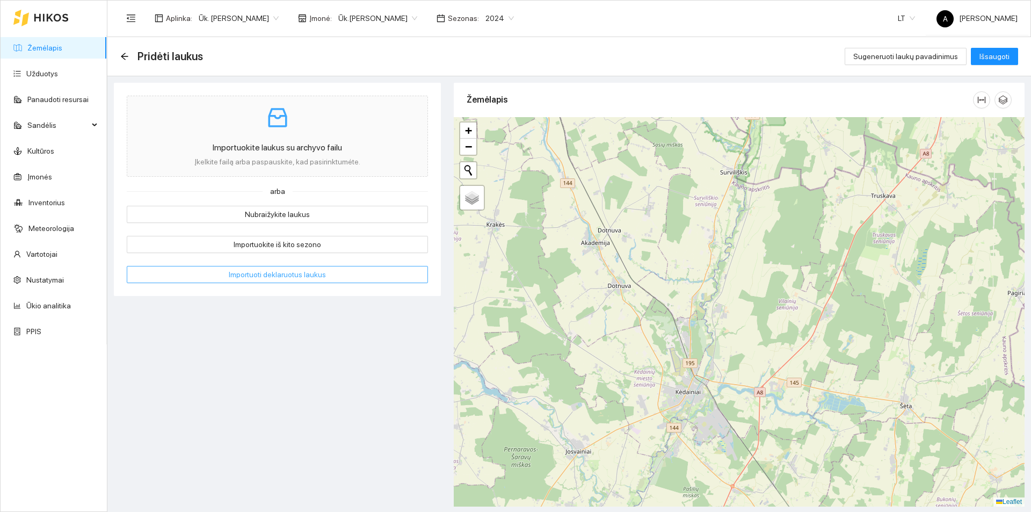
click at [260, 280] on button "Importuoti deklaruotus laukus" at bounding box center [277, 274] width 301 height 17
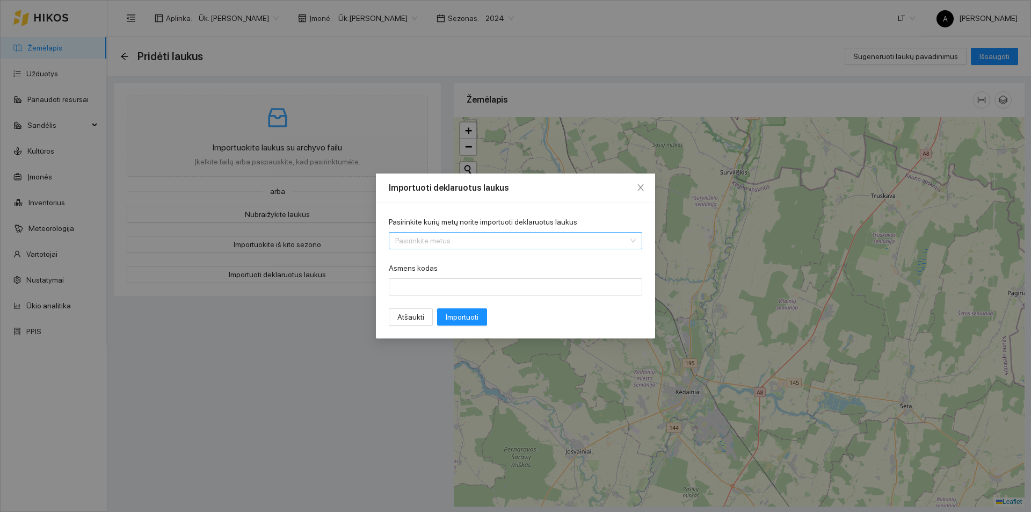
click at [438, 245] on input "Pasirinkite kurių metų norite importuoti deklaruotus laukus" at bounding box center [511, 241] width 233 height 16
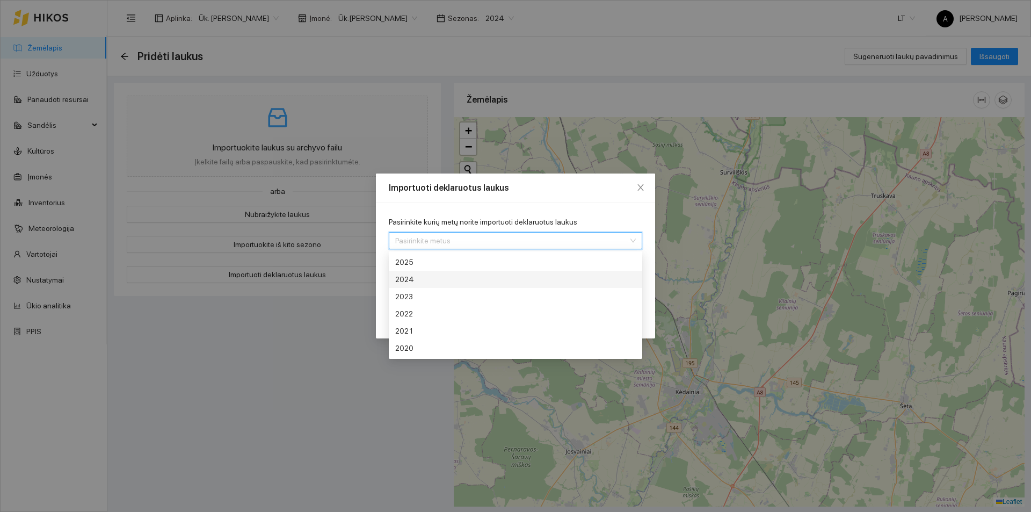
click at [430, 279] on div "2024" at bounding box center [475, 279] width 161 height 12
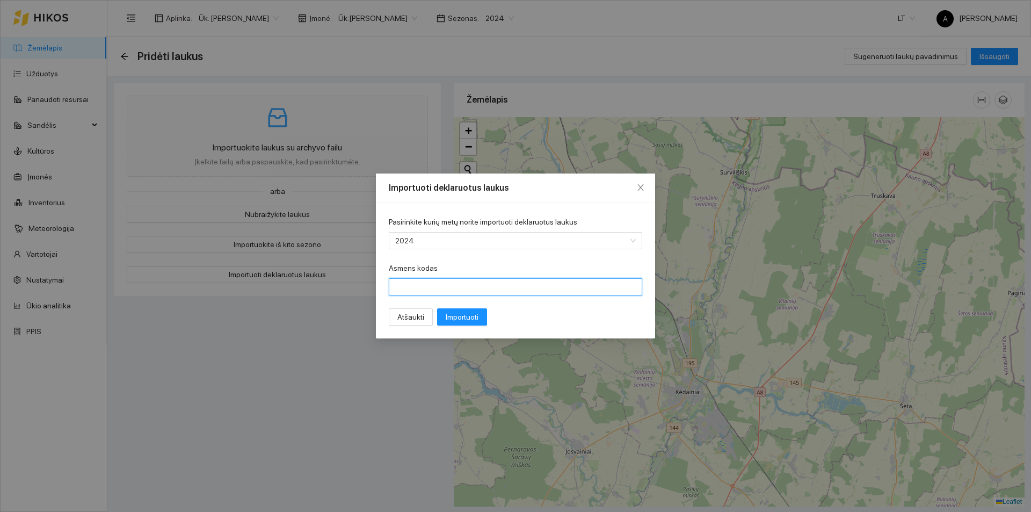
click at [425, 280] on input "Asmens kodas" at bounding box center [515, 286] width 253 height 17
type input "36608010036"
click at [470, 319] on span "Importuoti" at bounding box center [462, 317] width 33 height 12
